Goal: Task Accomplishment & Management: Use online tool/utility

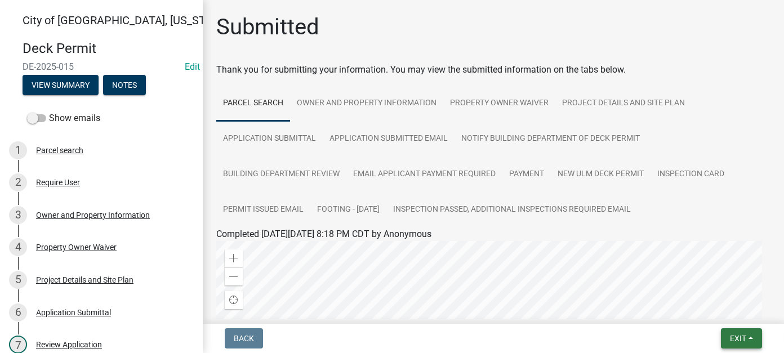
click at [736, 336] on span "Exit" at bounding box center [738, 338] width 16 height 9
click at [734, 313] on button "Save & Exit" at bounding box center [717, 309] width 90 height 27
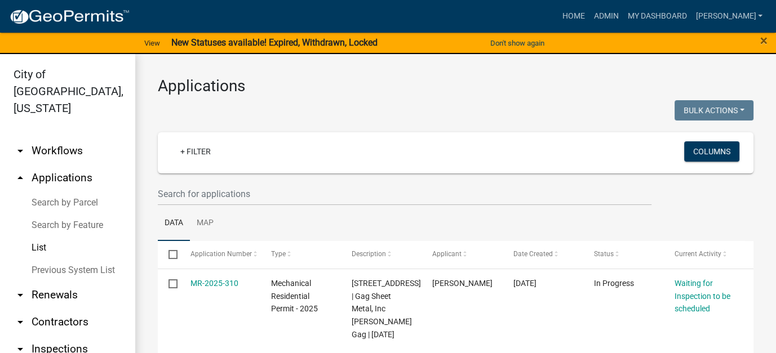
click at [54, 137] on link "arrow_drop_down Workflows" at bounding box center [67, 150] width 135 height 27
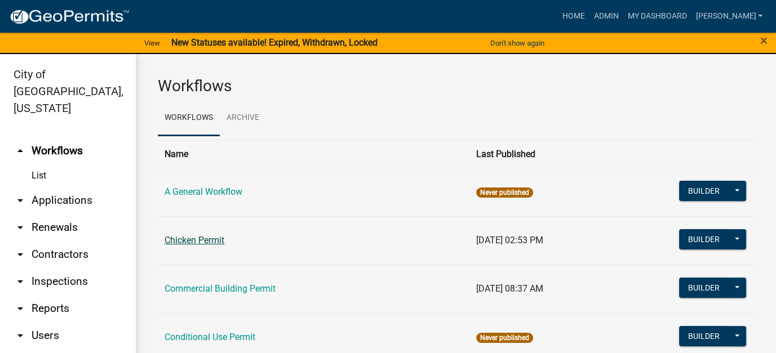
click at [188, 238] on link "Chicken Permit" at bounding box center [195, 240] width 60 height 11
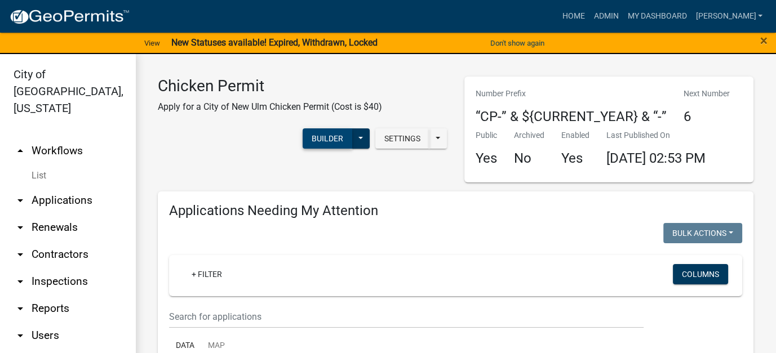
click at [331, 140] on button "Builder" at bounding box center [328, 138] width 50 height 20
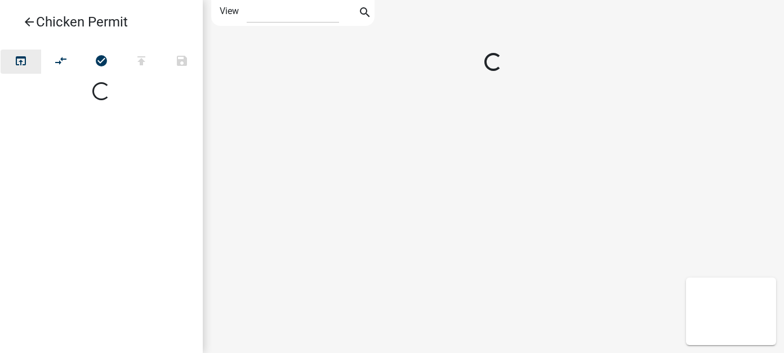
select select "1"
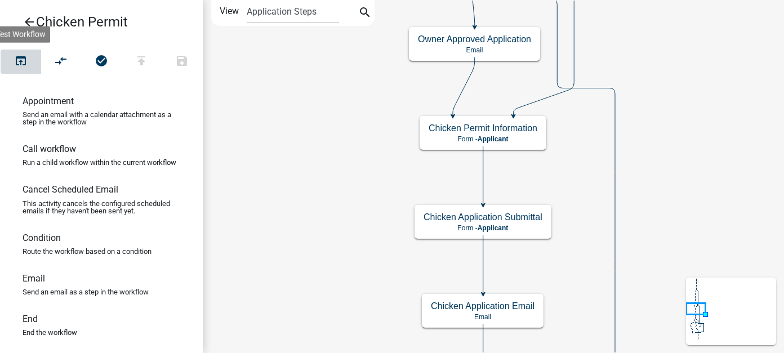
click at [19, 61] on icon "open_in_browser" at bounding box center [21, 62] width 14 height 16
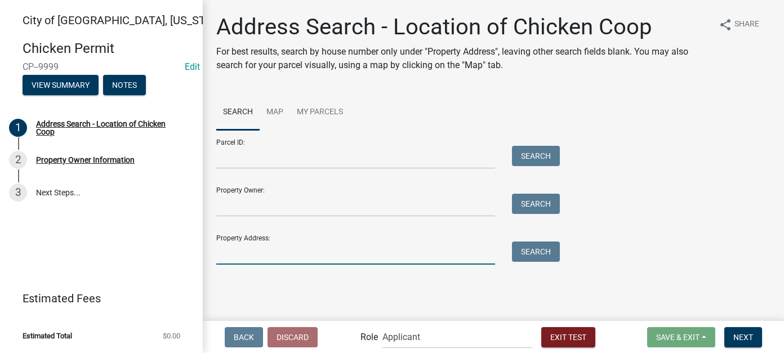
click at [247, 249] on input "Property Address:" at bounding box center [355, 253] width 279 height 23
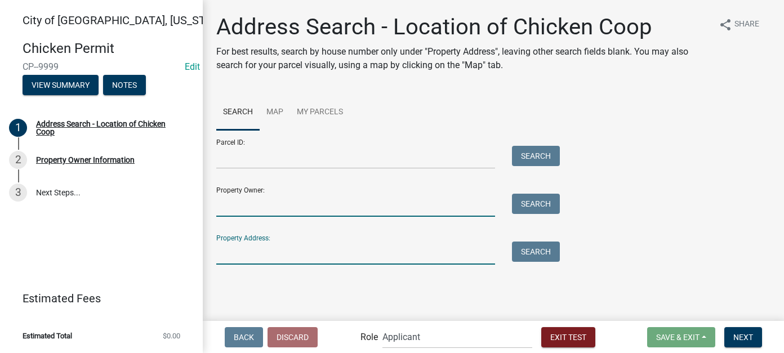
click at [232, 198] on input "Property Owner:" at bounding box center [355, 205] width 279 height 23
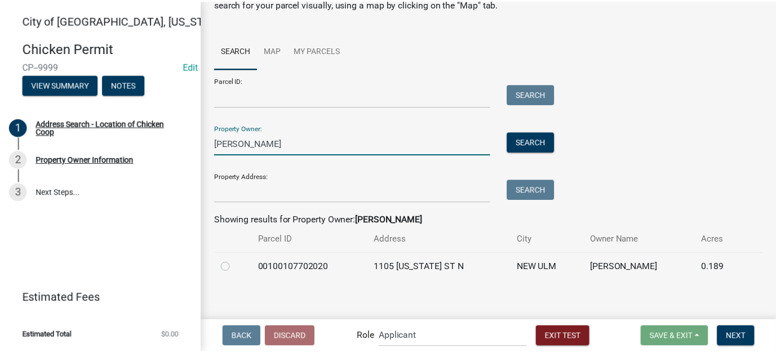
scroll to position [66, 0]
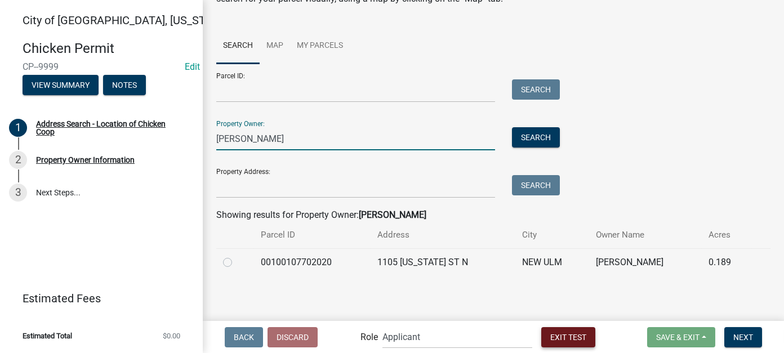
type input "[PERSON_NAME]"
click at [561, 337] on span "Exit Test" at bounding box center [568, 336] width 36 height 9
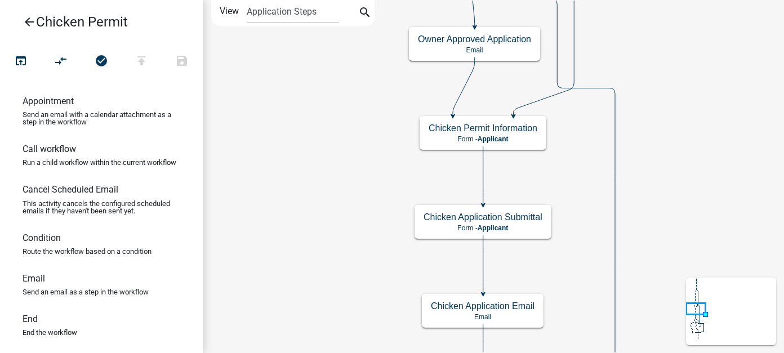
click at [26, 24] on icon "arrow_back" at bounding box center [30, 23] width 14 height 16
